Goal: Obtain resource: Download file/media

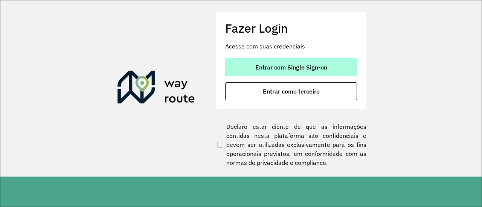
click at [306, 66] on span "Entrar com Single Sign-on" at bounding box center [291, 67] width 72 height 6
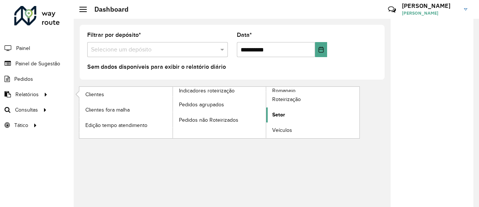
click at [287, 112] on link "Setor" at bounding box center [312, 115] width 93 height 15
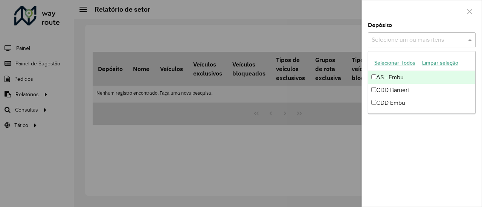
click at [409, 38] on input "text" at bounding box center [418, 40] width 96 height 9
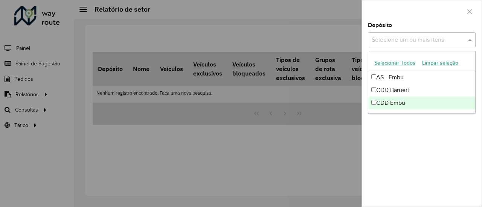
click at [389, 105] on div "CDD Embu" at bounding box center [421, 103] width 107 height 13
click at [391, 131] on div "Depósito Selecione um ou mais itens CDD Embu × × Grupo de Depósito Selecione um…" at bounding box center [422, 115] width 120 height 184
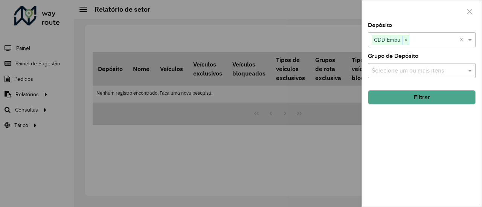
click at [416, 105] on div "Depósito Selecione um ou mais itens CDD Embu × × Grupo de Depósito Selecione um…" at bounding box center [422, 115] width 120 height 184
click at [417, 101] on button "Filtrar" at bounding box center [422, 97] width 108 height 14
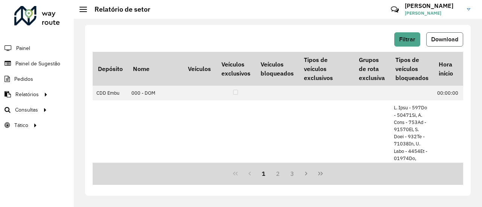
click at [443, 40] on span "Download" at bounding box center [444, 39] width 27 height 6
